Goal: Transaction & Acquisition: Purchase product/service

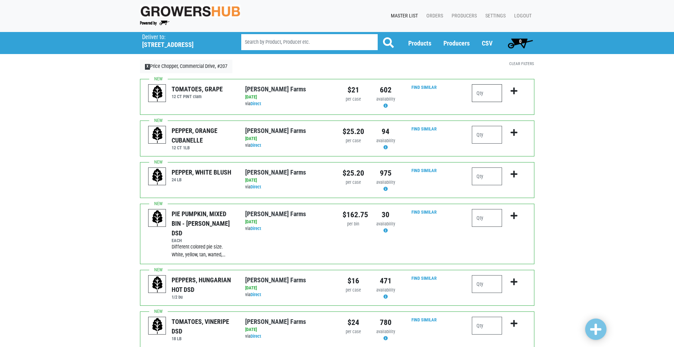
click at [482, 91] on input "number" at bounding box center [487, 93] width 30 height 18
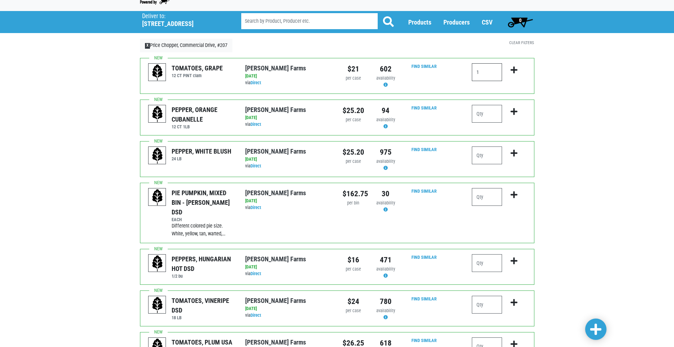
scroll to position [36, 0]
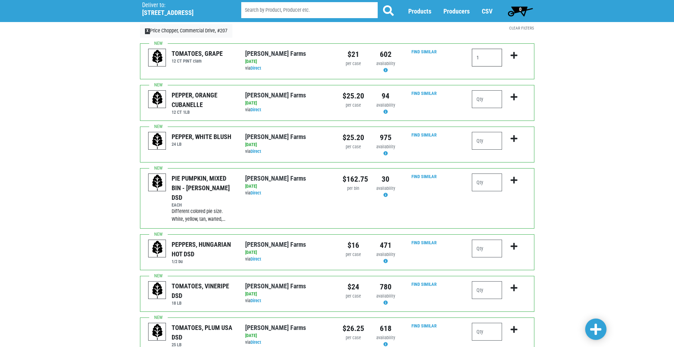
type input "1"
click at [486, 240] on input "number" at bounding box center [487, 249] width 30 height 18
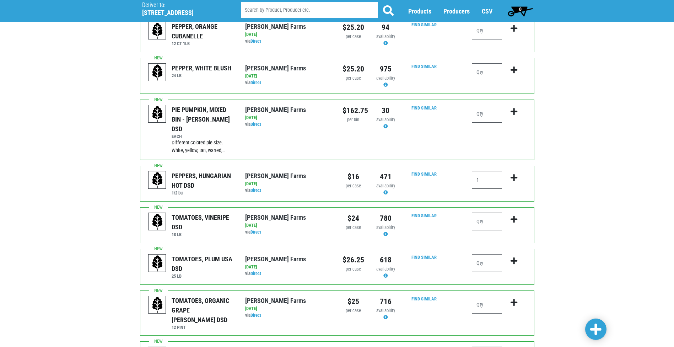
scroll to position [107, 0]
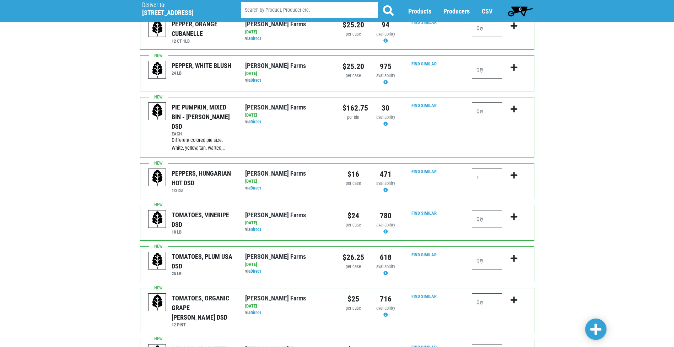
type input "1"
click at [485, 213] on input "number" at bounding box center [487, 219] width 30 height 18
type input "2"
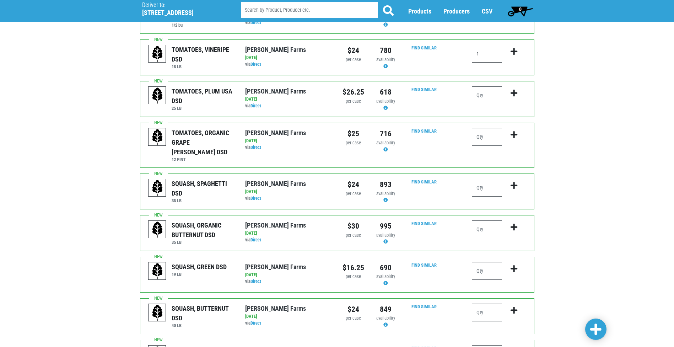
scroll to position [284, 0]
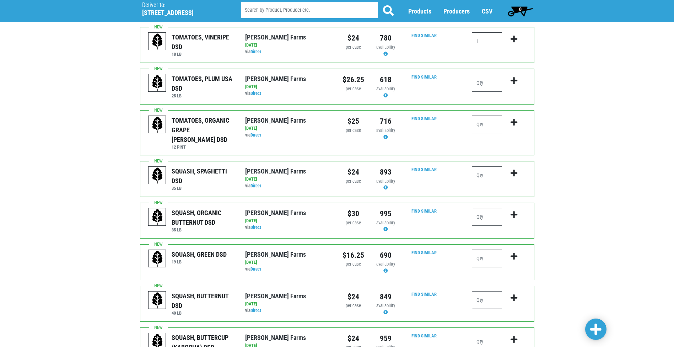
type input "1"
click at [482, 250] on input "number" at bounding box center [487, 259] width 30 height 18
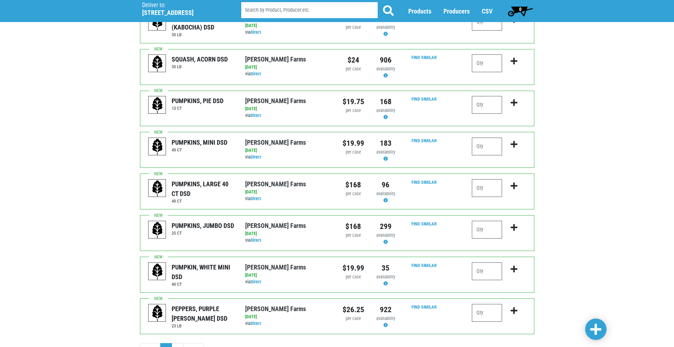
scroll to position [618, 0]
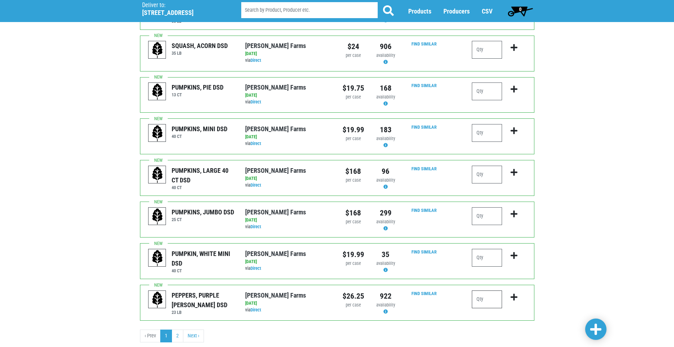
click at [494, 290] on input "number" at bounding box center [487, 299] width 30 height 18
click at [603, 331] on link at bounding box center [596, 329] width 21 height 21
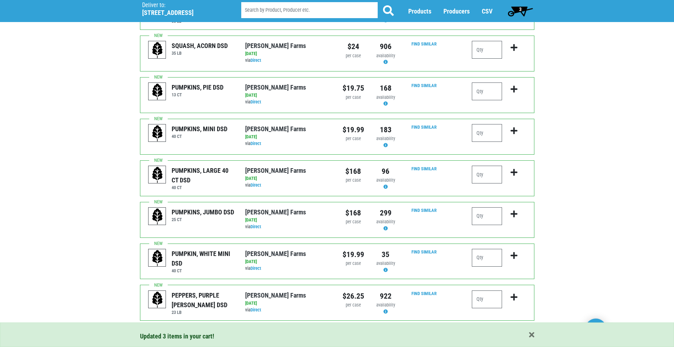
click at [178, 330] on link "2" at bounding box center [178, 336] width 12 height 13
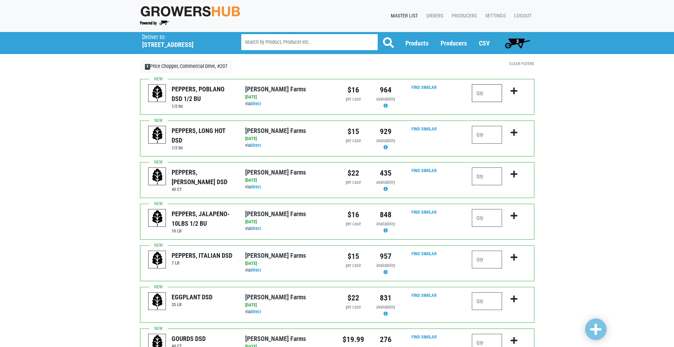
click at [487, 93] on input "number" at bounding box center [487, 93] width 30 height 18
type input "1"
click at [492, 178] on input "number" at bounding box center [487, 176] width 30 height 18
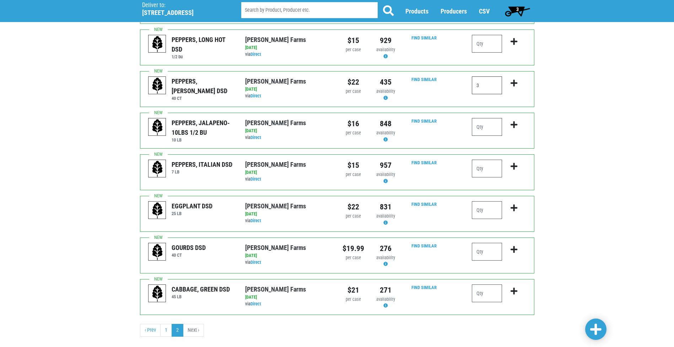
scroll to position [104, 0]
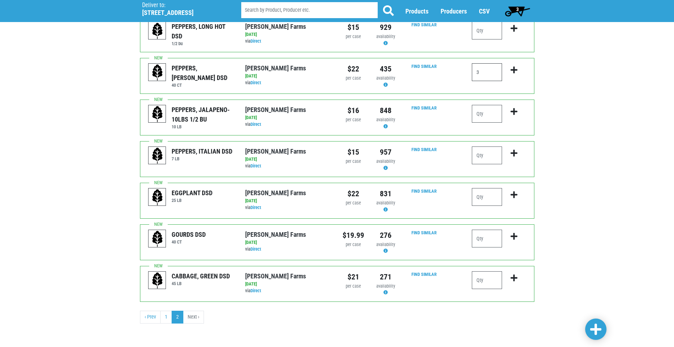
type input "3"
click at [591, 329] on span at bounding box center [596, 329] width 11 height 13
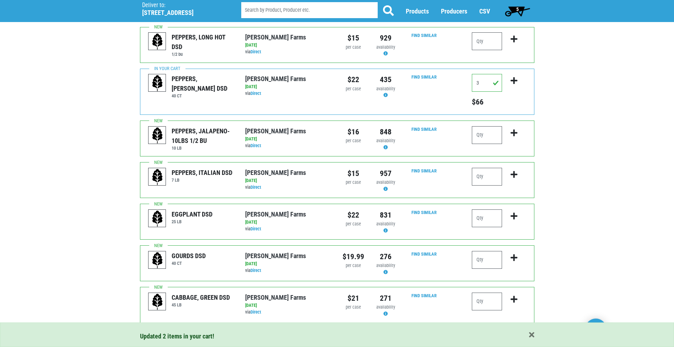
click at [528, 15] on span "5" at bounding box center [518, 11] width 32 height 14
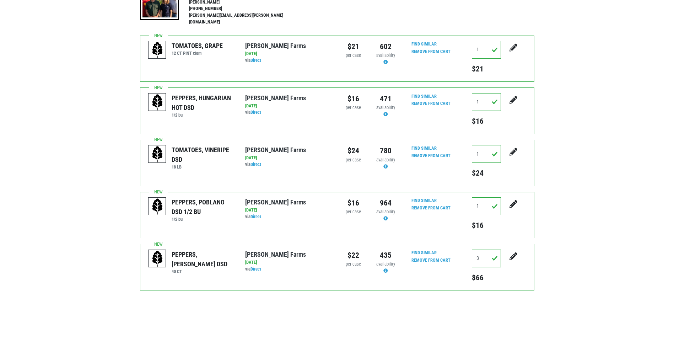
scroll to position [57, 0]
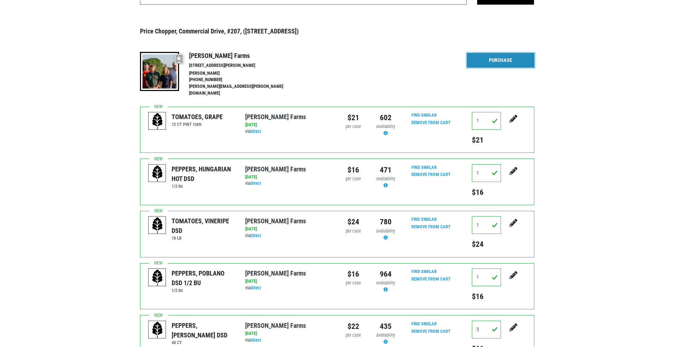
click at [519, 59] on link "Purchase" at bounding box center [501, 60] width 68 height 15
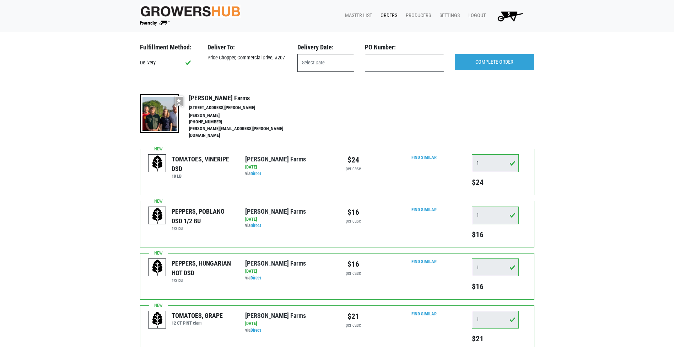
click at [346, 65] on input "text" at bounding box center [326, 63] width 57 height 18
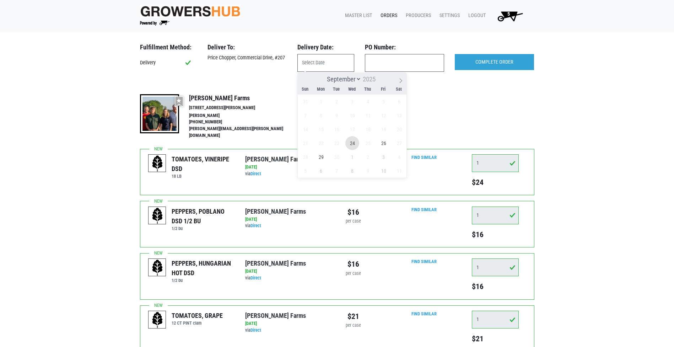
click at [352, 144] on span "24" at bounding box center [353, 143] width 14 height 14
type input "2025-09-24"
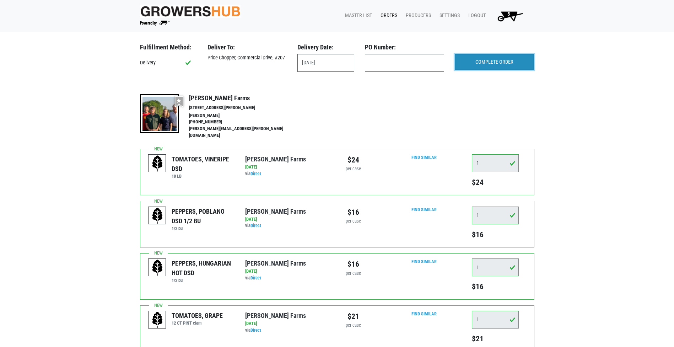
click at [503, 57] on input "COMPLETE ORDER" at bounding box center [494, 62] width 79 height 16
